Goal: Task Accomplishment & Management: Book appointment/travel/reservation

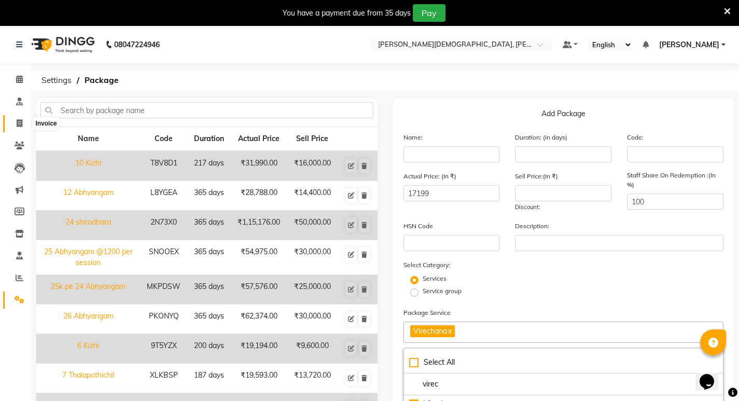
click at [18, 122] on icon at bounding box center [20, 123] width 6 height 8
select select "service"
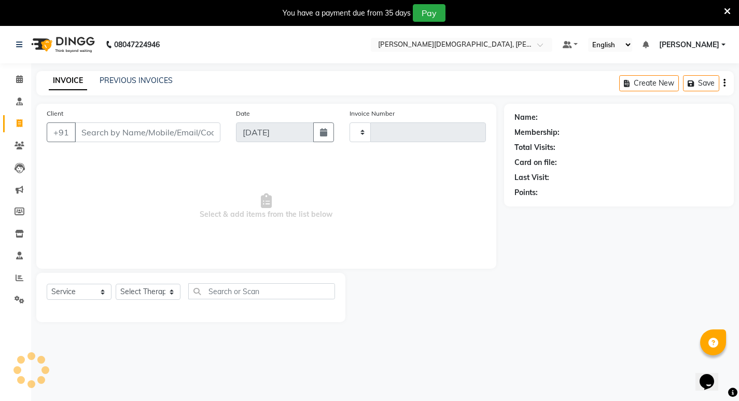
scroll to position [26, 0]
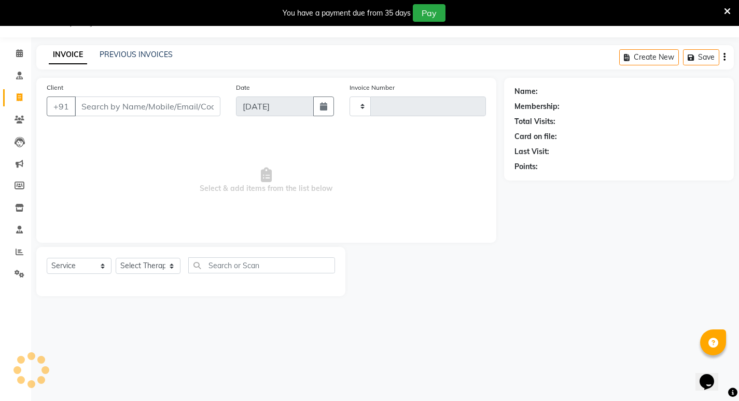
type input "0489"
select select "6812"
select select "package"
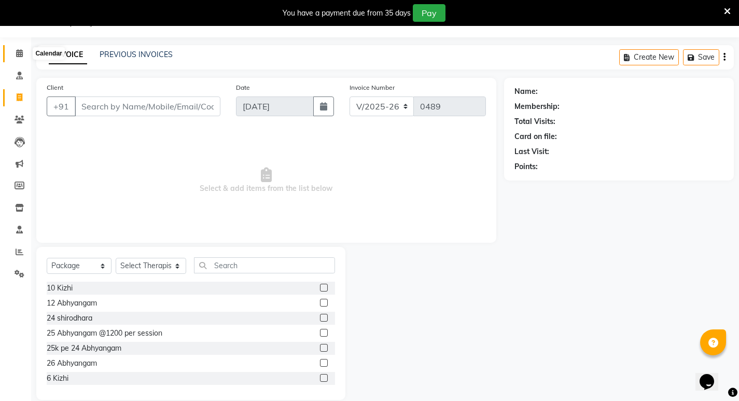
click at [19, 51] on icon at bounding box center [19, 53] width 7 height 8
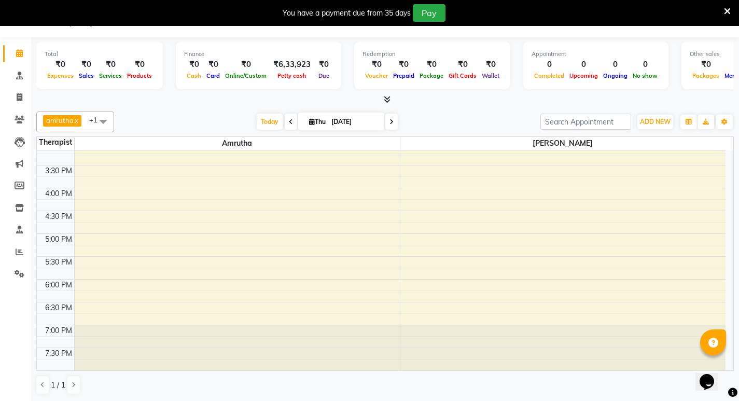
scroll to position [26, 0]
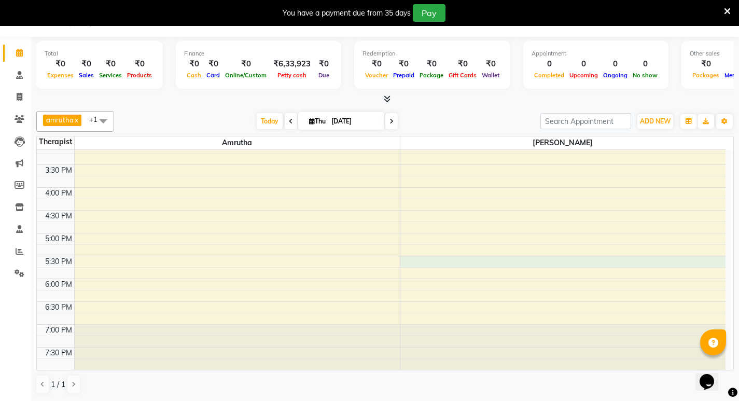
click at [462, 261] on div "8:00 AM 8:30 AM 9:00 AM 9:30 AM 10:00 AM 10:30 AM 11:00 AM 11:30 AM 12:00 PM 12…" at bounding box center [381, 96] width 688 height 547
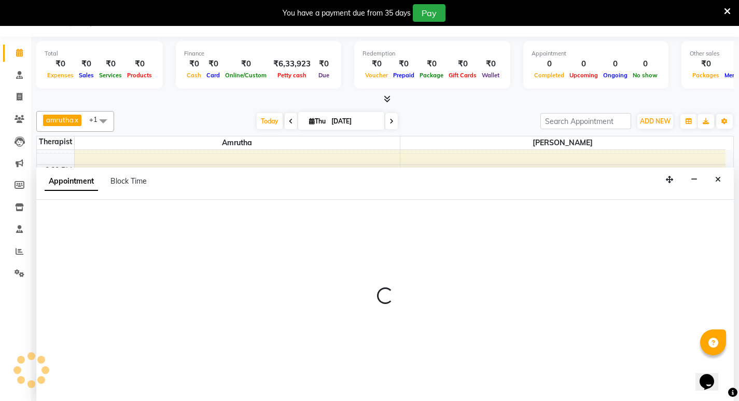
select select "66585"
select select "tentative"
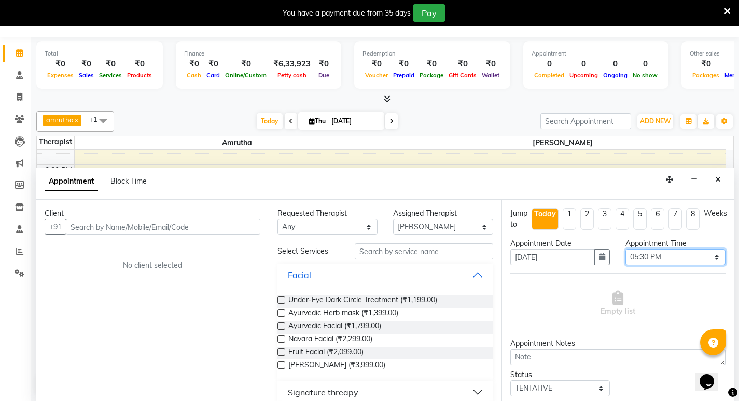
click at [706, 252] on select "Select 09:00 AM 09:15 AM 09:30 AM 09:45 AM 10:00 AM 10:15 AM 10:30 AM 10:45 AM …" at bounding box center [675, 257] width 100 height 16
select select "1065"
click at [625, 249] on select "Select 09:00 AM 09:15 AM 09:30 AM 09:45 AM 10:00 AM 10:15 AM 10:30 AM 10:45 AM …" at bounding box center [675, 257] width 100 height 16
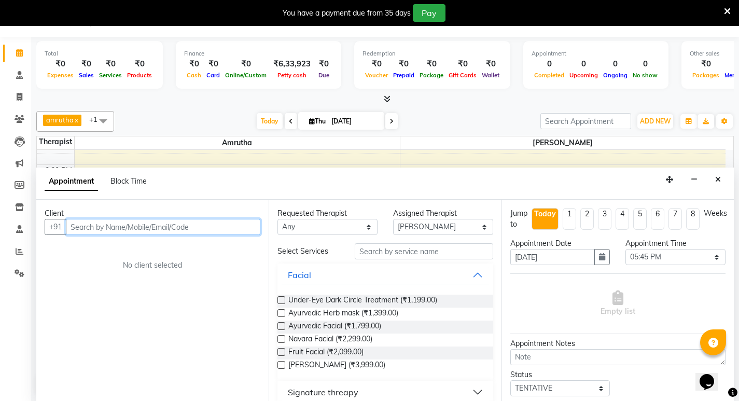
click at [88, 227] on input "text" at bounding box center [163, 227] width 194 height 16
type input "a"
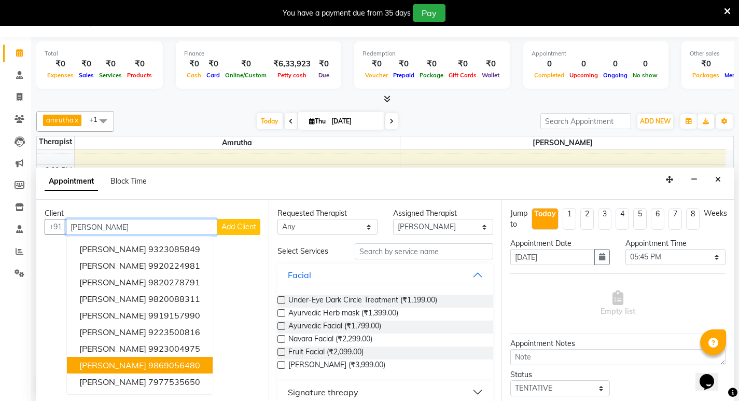
click at [122, 364] on span "[PERSON_NAME]" at bounding box center [112, 365] width 67 height 10
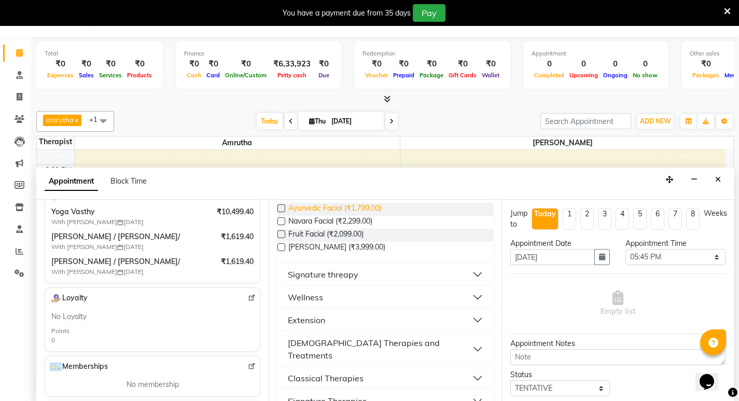
scroll to position [155, 0]
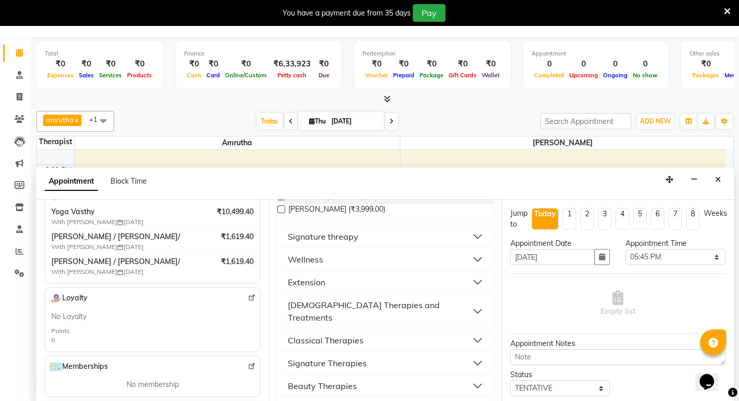
type input "9869056480"
click at [321, 260] on div "Wellness" at bounding box center [305, 259] width 35 height 12
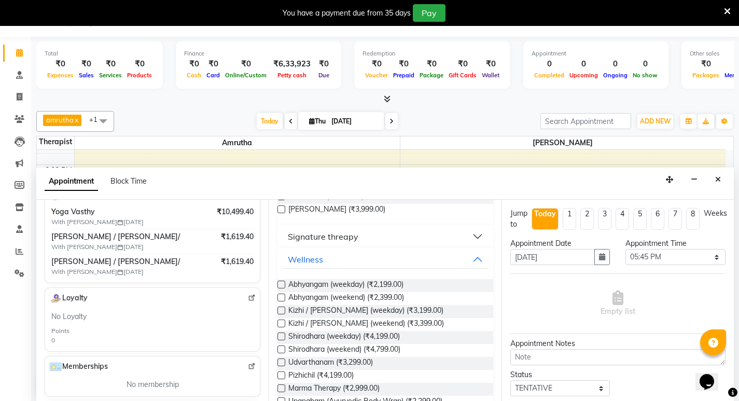
click at [285, 285] on label at bounding box center [281, 284] width 8 height 8
click at [284, 285] on input "checkbox" at bounding box center [280, 285] width 7 height 7
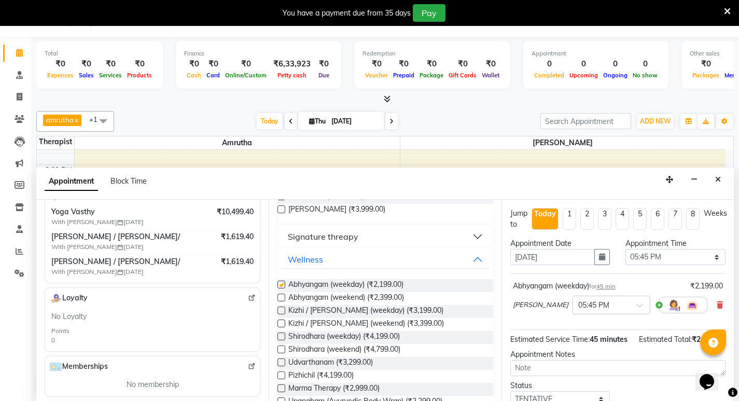
checkbox input "false"
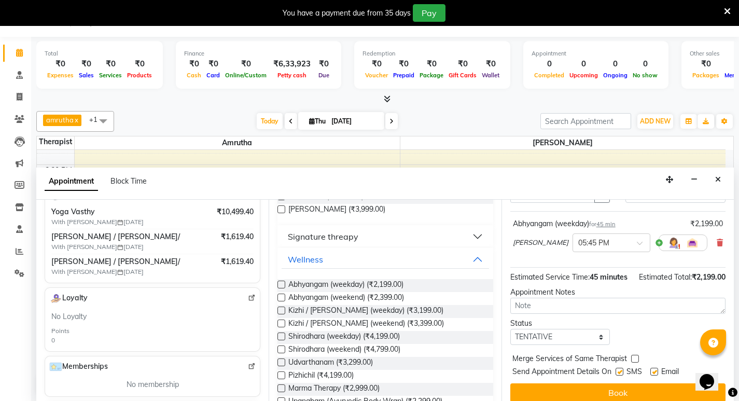
scroll to position [82, 0]
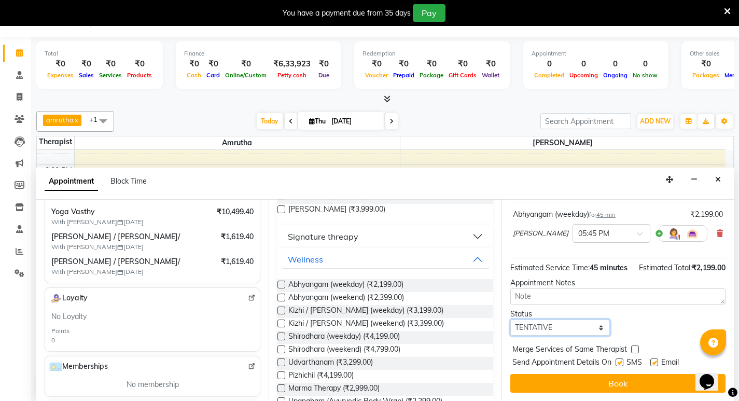
click at [597, 327] on select "Select TENTATIVE CONFIRM CHECK-IN UPCOMING" at bounding box center [560, 327] width 100 height 16
select select "confirm booking"
click at [510, 319] on select "Select TENTATIVE CONFIRM CHECK-IN UPCOMING" at bounding box center [560, 327] width 100 height 16
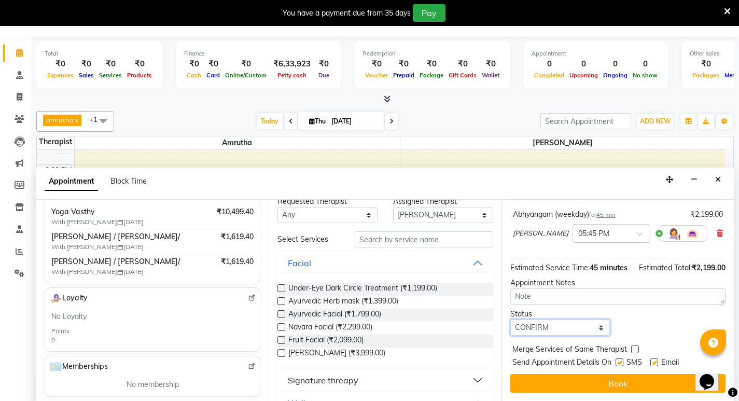
scroll to position [0, 0]
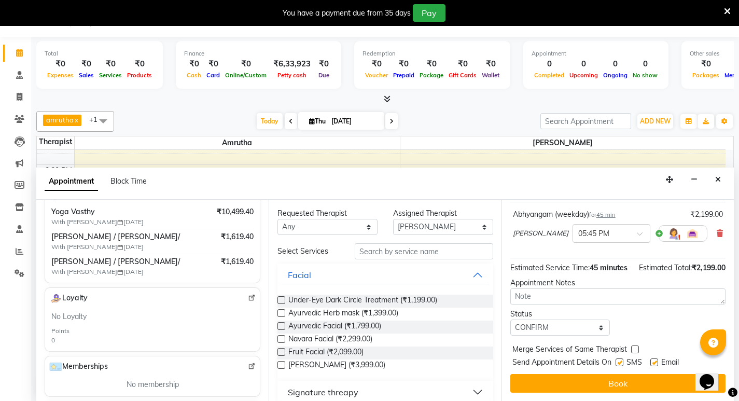
click at [621, 361] on label at bounding box center [619, 362] width 8 height 8
click at [621, 361] on input "checkbox" at bounding box center [618, 363] width 7 height 7
click at [620, 360] on label at bounding box center [619, 362] width 8 height 8
click at [620, 360] on input "checkbox" at bounding box center [618, 363] width 7 height 7
checkbox input "true"
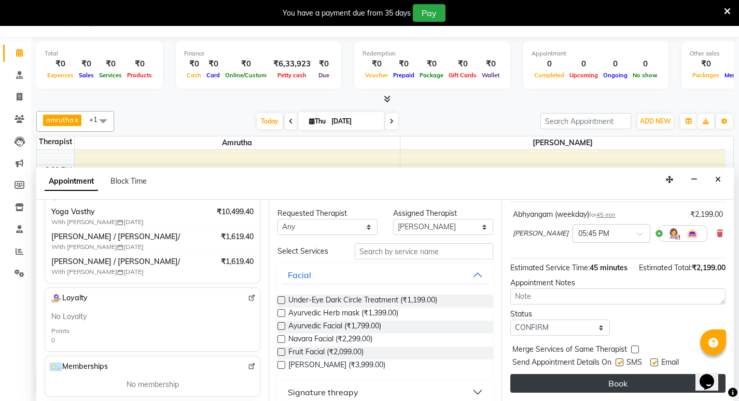
click at [624, 384] on button "Book" at bounding box center [617, 383] width 215 height 19
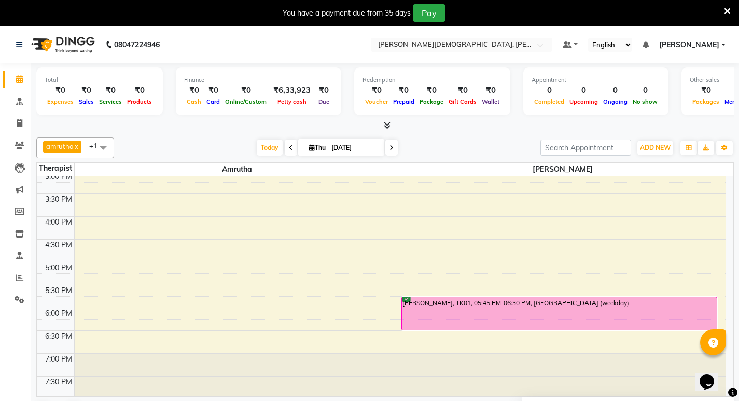
scroll to position [327, 0]
